Goal: Navigation & Orientation: Find specific page/section

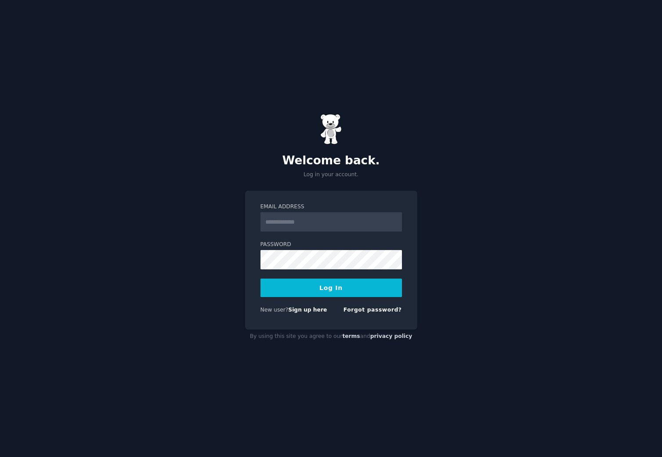
click at [0, 457] on com-1password-button at bounding box center [0, 457] width 0 height 0
type input "**********"
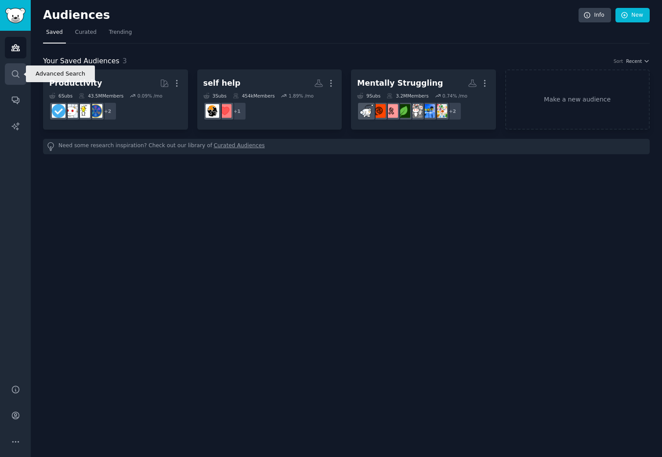
click at [18, 76] on icon "Sidebar" at bounding box center [15, 73] width 9 height 9
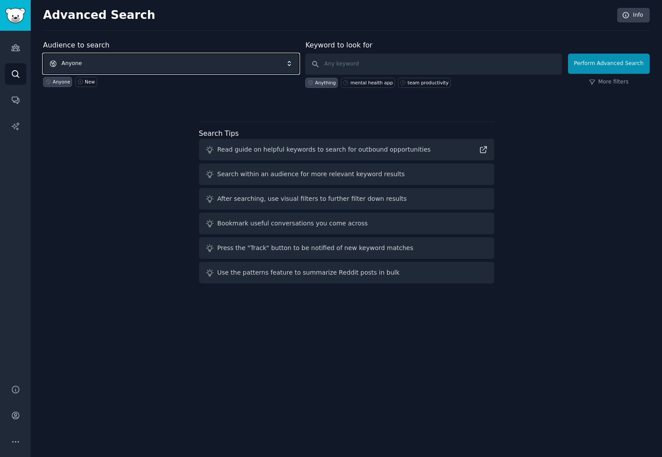
click at [124, 65] on span "Anyone" at bounding box center [171, 64] width 256 height 20
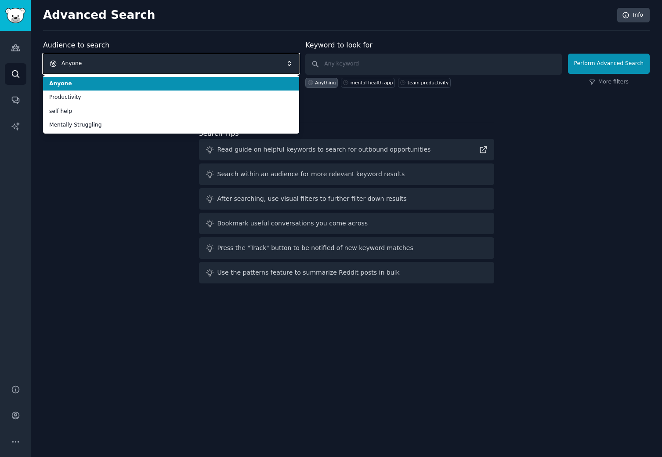
click at [124, 65] on span "Anyone" at bounding box center [171, 64] width 256 height 20
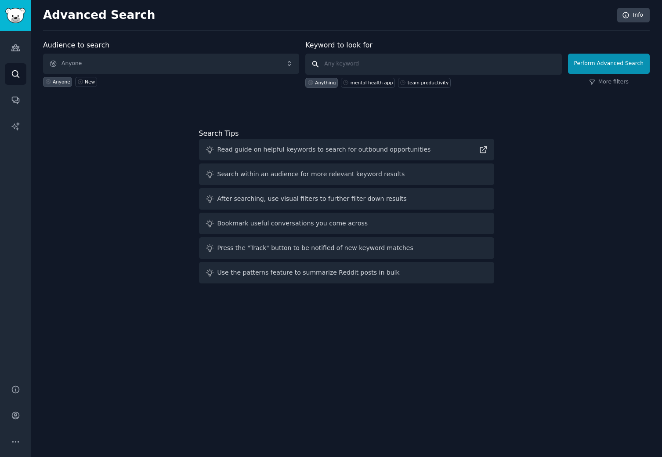
click at [340, 65] on input "text" at bounding box center [433, 64] width 256 height 21
click at [15, 49] on icon "Sidebar" at bounding box center [15, 47] width 9 height 9
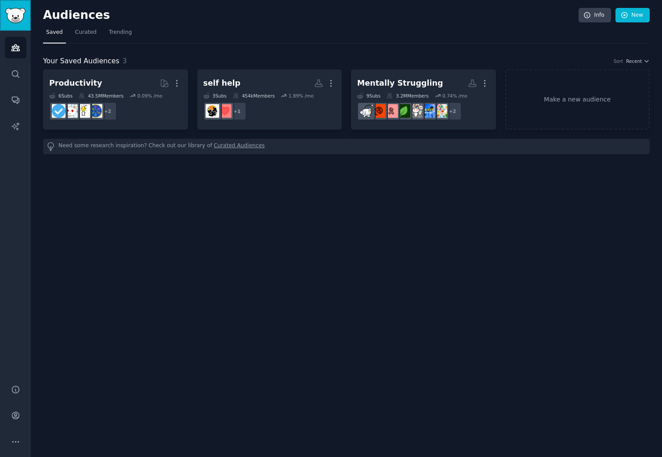
click at [13, 21] on img "Sidebar" at bounding box center [15, 15] width 20 height 15
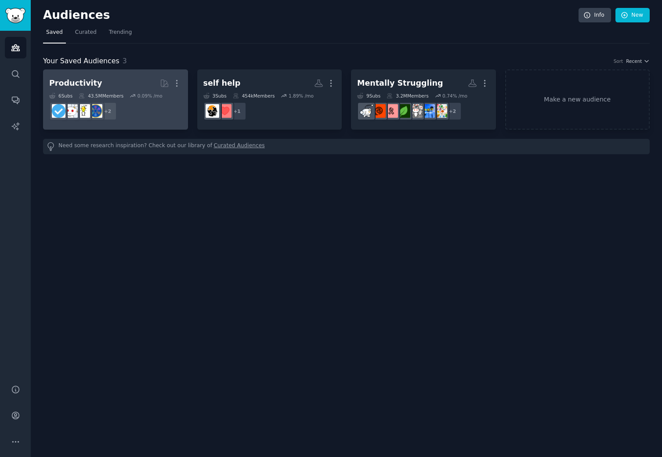
click at [69, 84] on div "Productivity" at bounding box center [75, 83] width 53 height 11
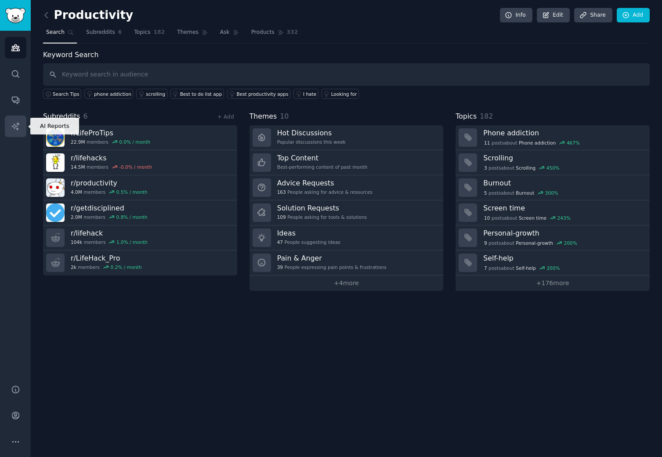
click at [19, 126] on icon "Sidebar" at bounding box center [15, 126] width 9 height 9
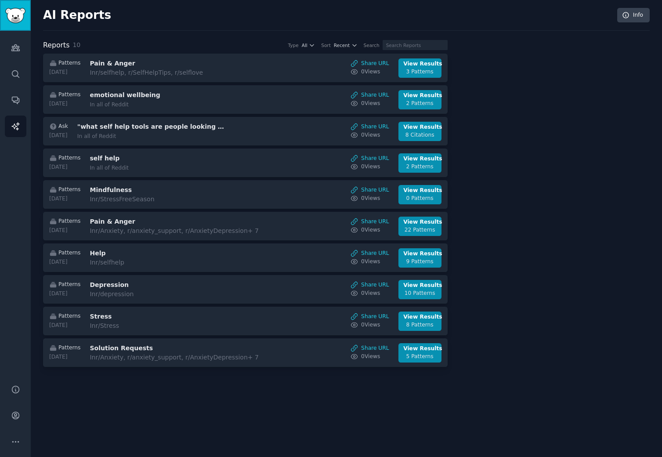
click at [18, 17] on img "Sidebar" at bounding box center [15, 15] width 20 height 15
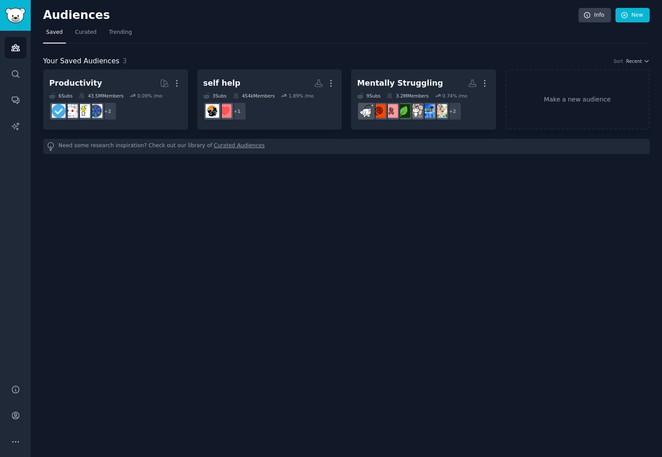
click at [248, 30] on nav "Saved Curated Trending" at bounding box center [346, 34] width 607 height 18
click at [17, 416] on icon "Sidebar" at bounding box center [15, 415] width 9 height 9
